Goal: Information Seeking & Learning: Learn about a topic

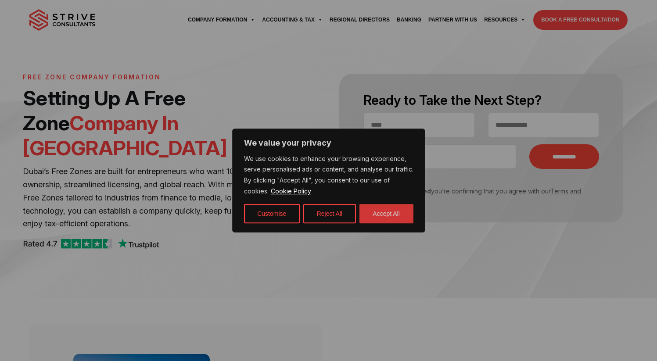
drag, startPoint x: 390, startPoint y: 219, endPoint x: 267, endPoint y: 245, distance: 126.1
click at [390, 219] on button "Accept All" at bounding box center [387, 213] width 54 height 19
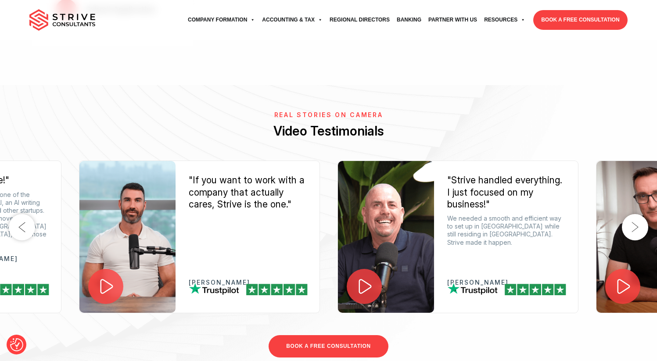
scroll to position [1238, 0]
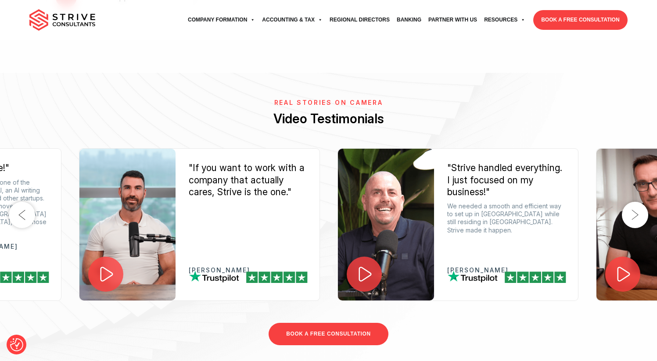
click at [111, 267] on icon at bounding box center [106, 274] width 13 height 15
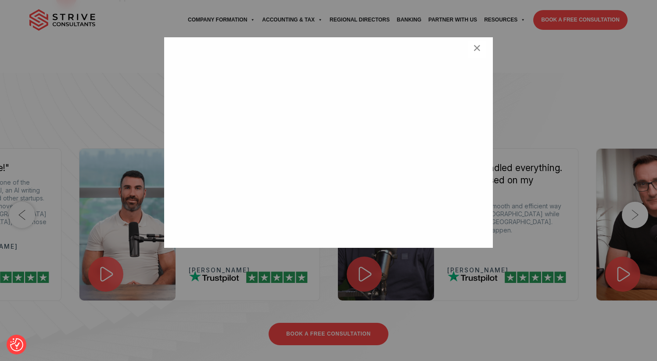
click at [542, 88] on div "×" at bounding box center [328, 180] width 657 height 361
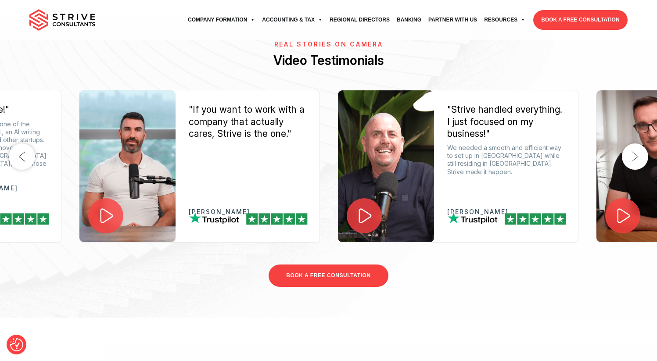
scroll to position [1308, 0]
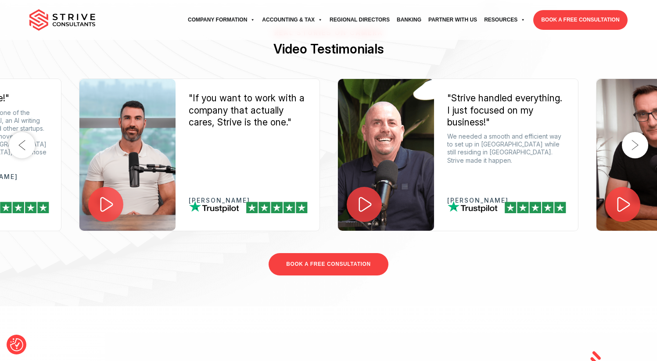
click at [374, 195] on icon at bounding box center [365, 204] width 18 height 18
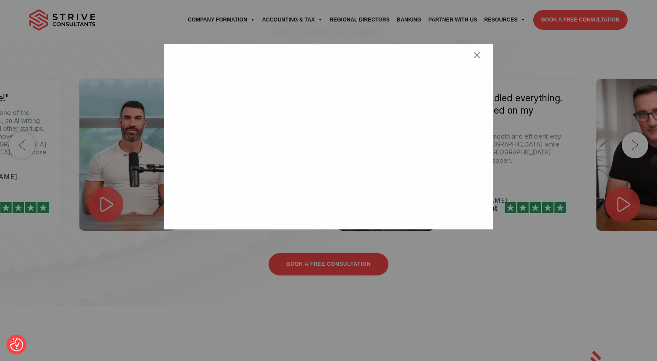
scroll to position [28, 0]
click at [404, 253] on div "<br /> ×" at bounding box center [328, 180] width 657 height 361
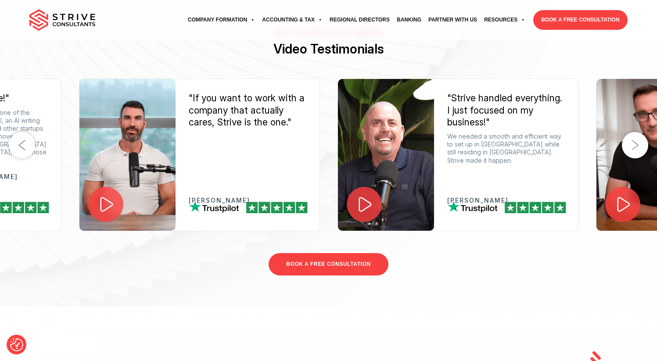
click at [25, 132] on button "Previous" at bounding box center [22, 145] width 26 height 26
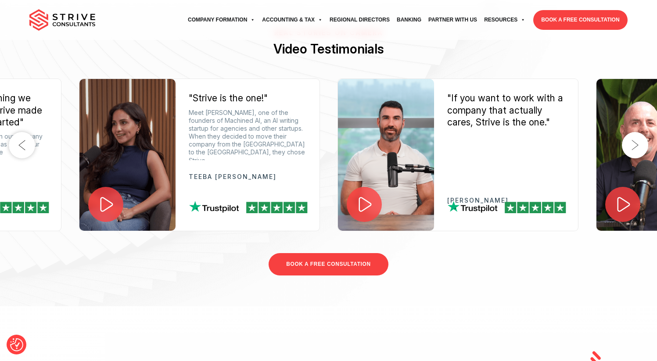
click at [17, 132] on button "Previous" at bounding box center [22, 145] width 26 height 26
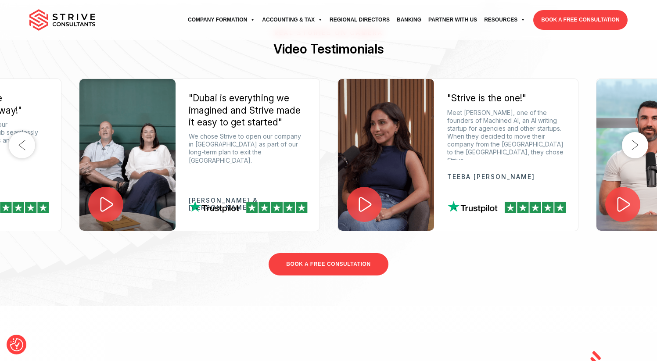
click at [17, 132] on button "Previous" at bounding box center [22, 145] width 26 height 26
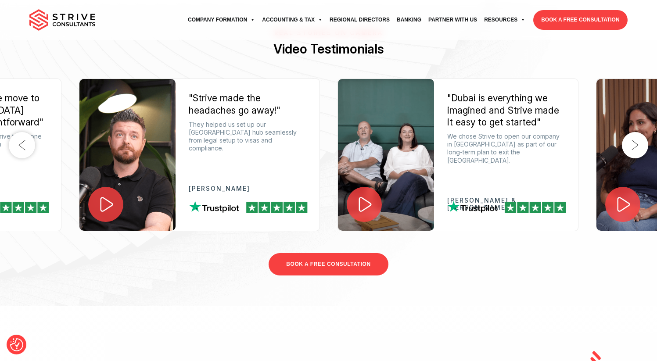
click at [30, 132] on button "Previous" at bounding box center [22, 145] width 26 height 26
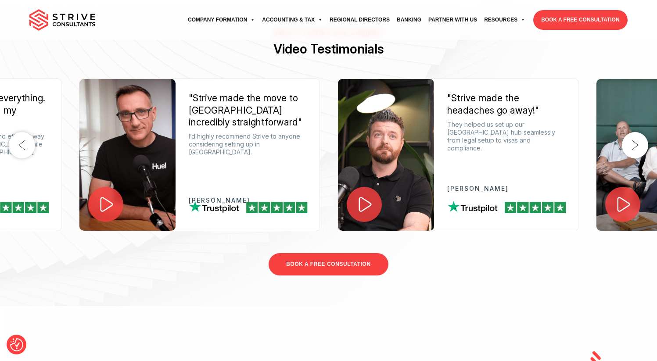
click at [30, 132] on button "Previous" at bounding box center [22, 145] width 26 height 26
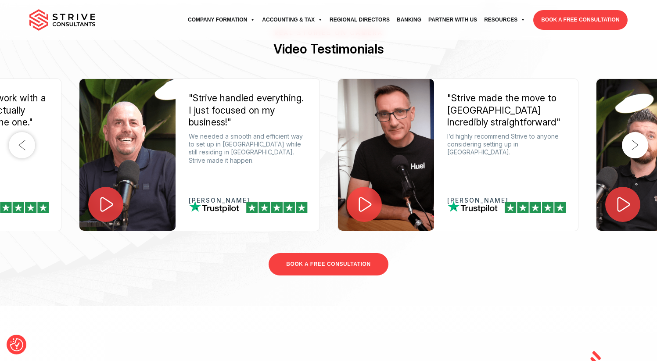
click at [30, 132] on button "Previous" at bounding box center [22, 145] width 26 height 26
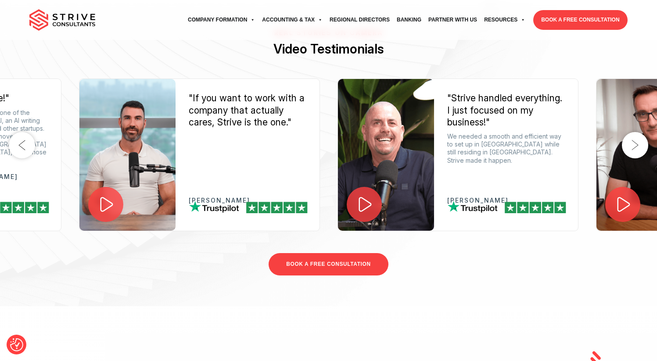
click at [30, 132] on button "Previous" at bounding box center [22, 145] width 26 height 26
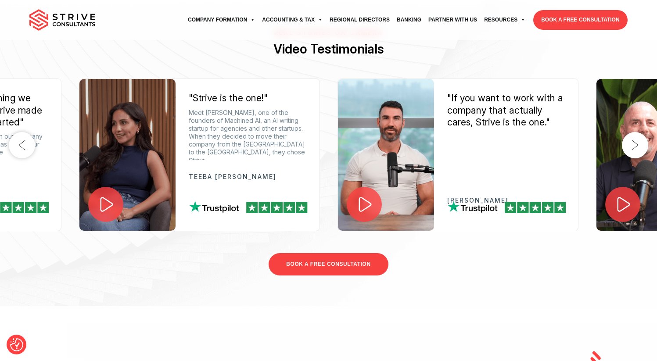
click at [101, 195] on icon at bounding box center [106, 204] width 18 height 18
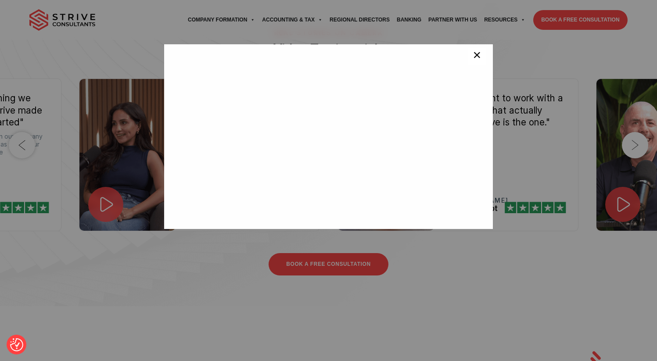
click at [474, 59] on span "×" at bounding box center [477, 57] width 8 height 18
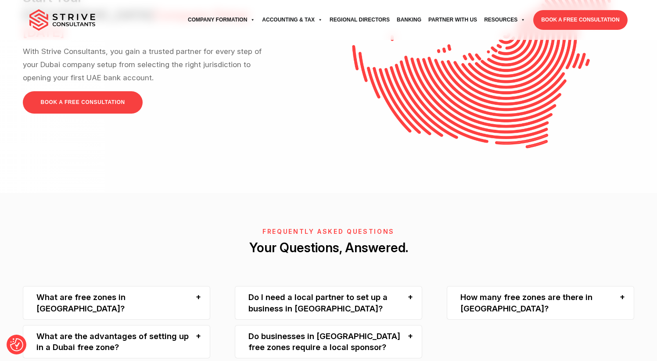
scroll to position [1853, 0]
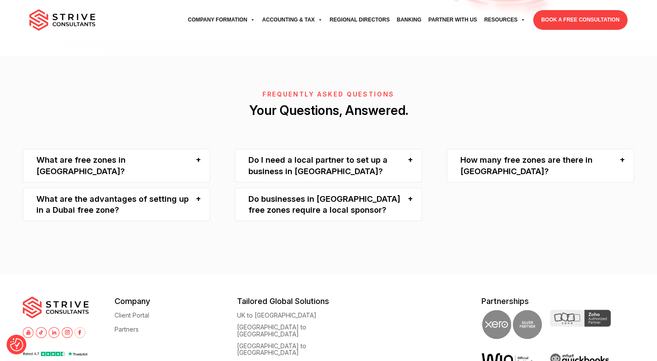
click at [314, 155] on div "Do I need a local partner to set up a business in Dubai?" at bounding box center [329, 166] width 188 height 34
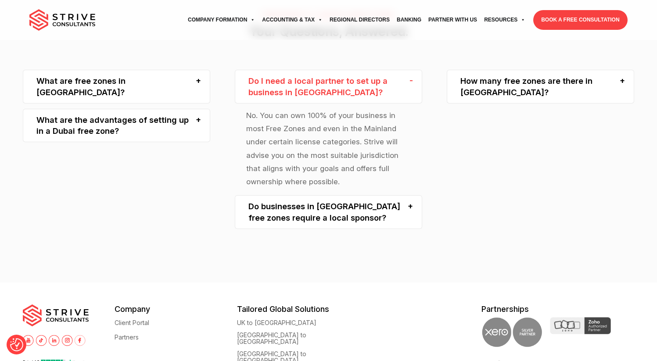
scroll to position [1941, 0]
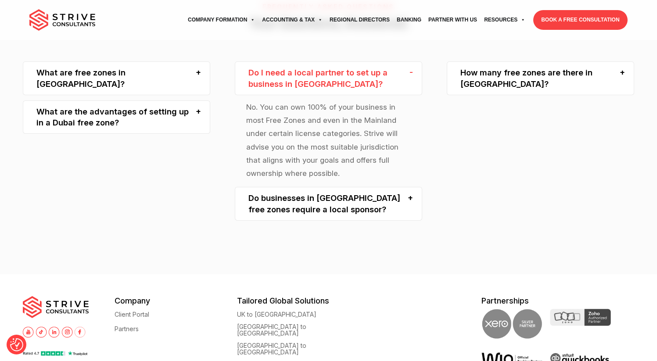
click at [314, 188] on div "Do businesses in Dubai free zones require a local sponsor?" at bounding box center [329, 204] width 188 height 34
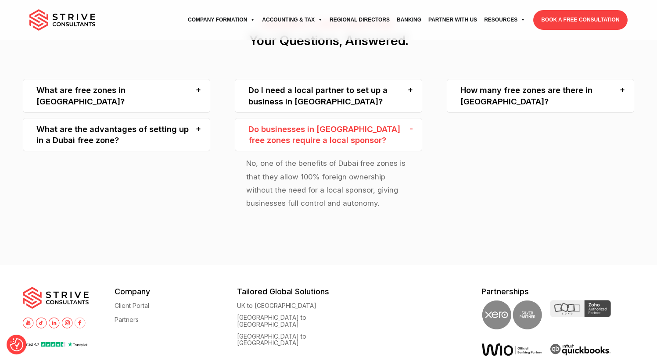
click at [326, 126] on div "Do businesses in Dubai free zones require a local sponsor?" at bounding box center [329, 135] width 188 height 34
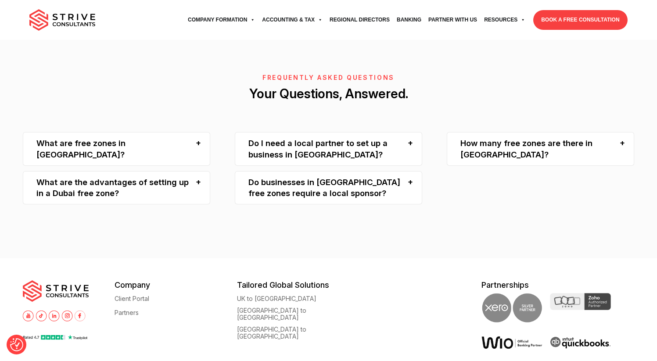
scroll to position [1869, 0]
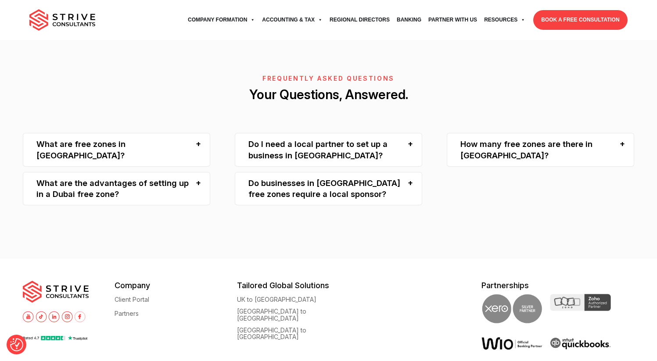
click at [524, 133] on div "How many free zones are there in Dubai?" at bounding box center [541, 150] width 188 height 34
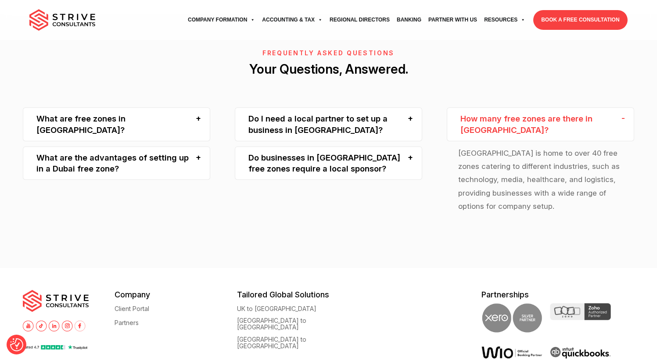
scroll to position [1897, 0]
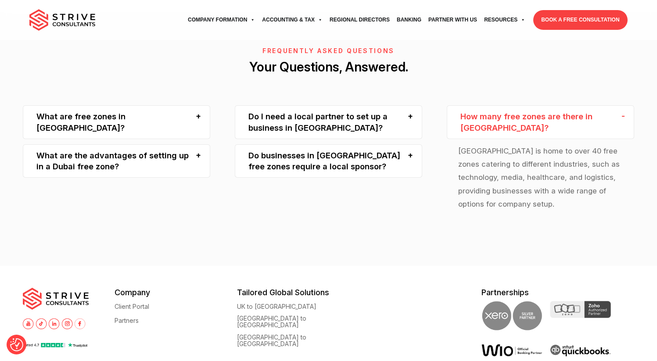
click at [125, 107] on div "What are free zones in Dubai?" at bounding box center [117, 122] width 188 height 34
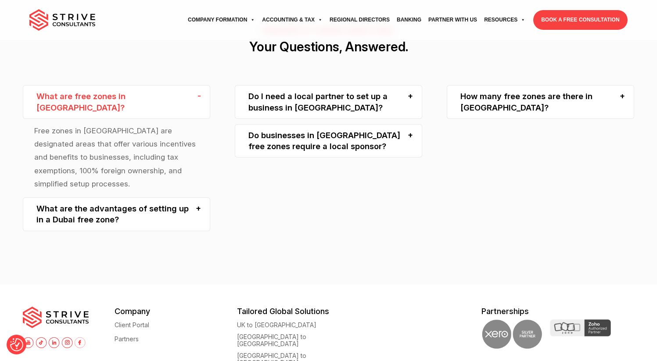
click at [63, 198] on div "What are the advantages of setting up in a Dubai free zone?" at bounding box center [117, 215] width 188 height 34
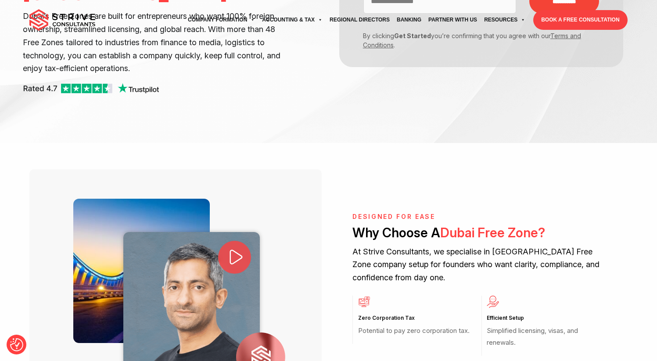
scroll to position [0, 0]
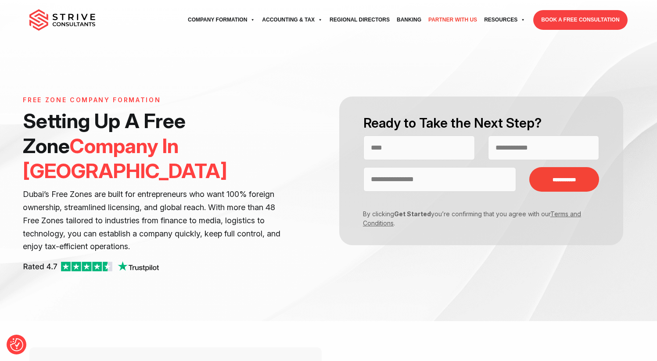
click at [481, 20] on link "Partner with Us" at bounding box center [453, 20] width 56 height 24
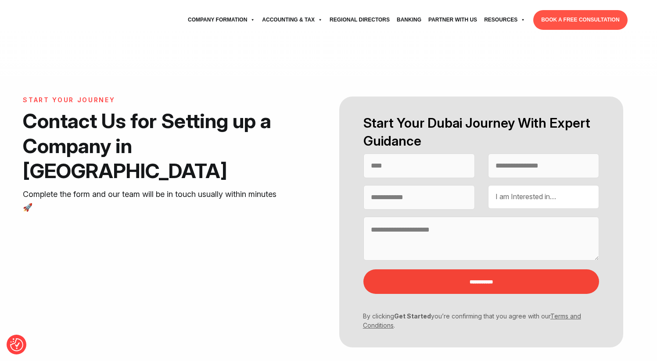
select select "Contact form"
